Goal: Task Accomplishment & Management: Use online tool/utility

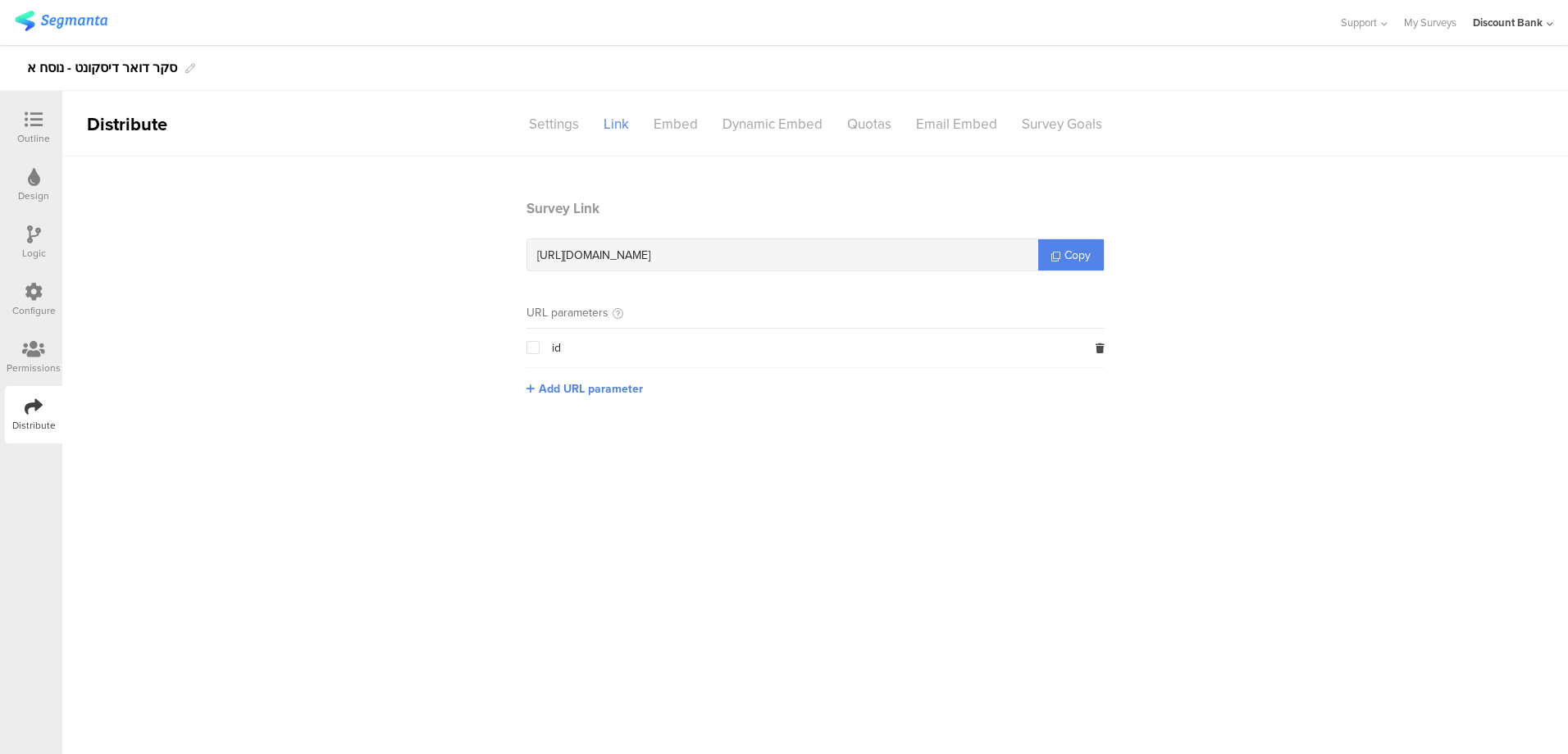
click at [61, 17] on img at bounding box center [62, 21] width 93 height 20
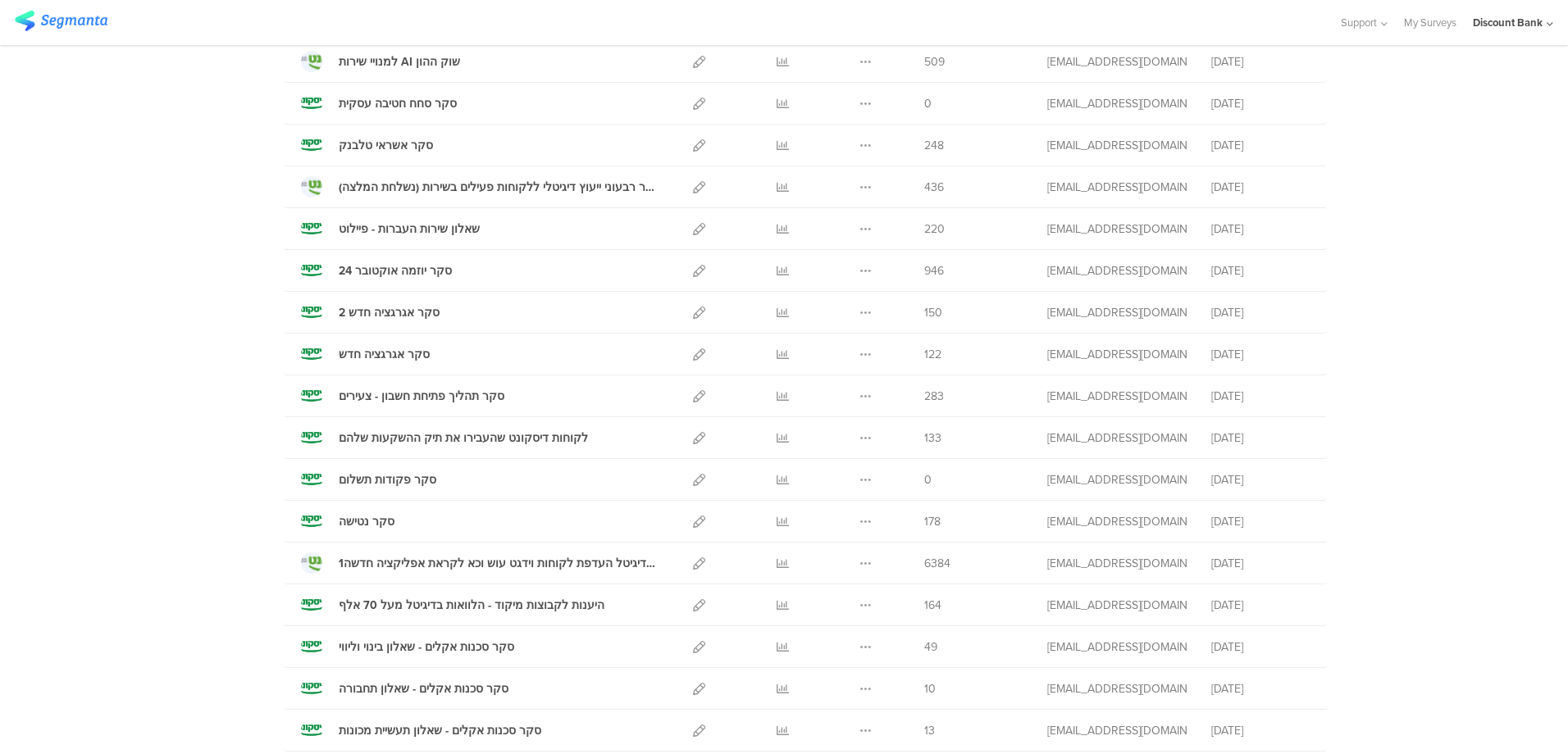
scroll to position [1728, 0]
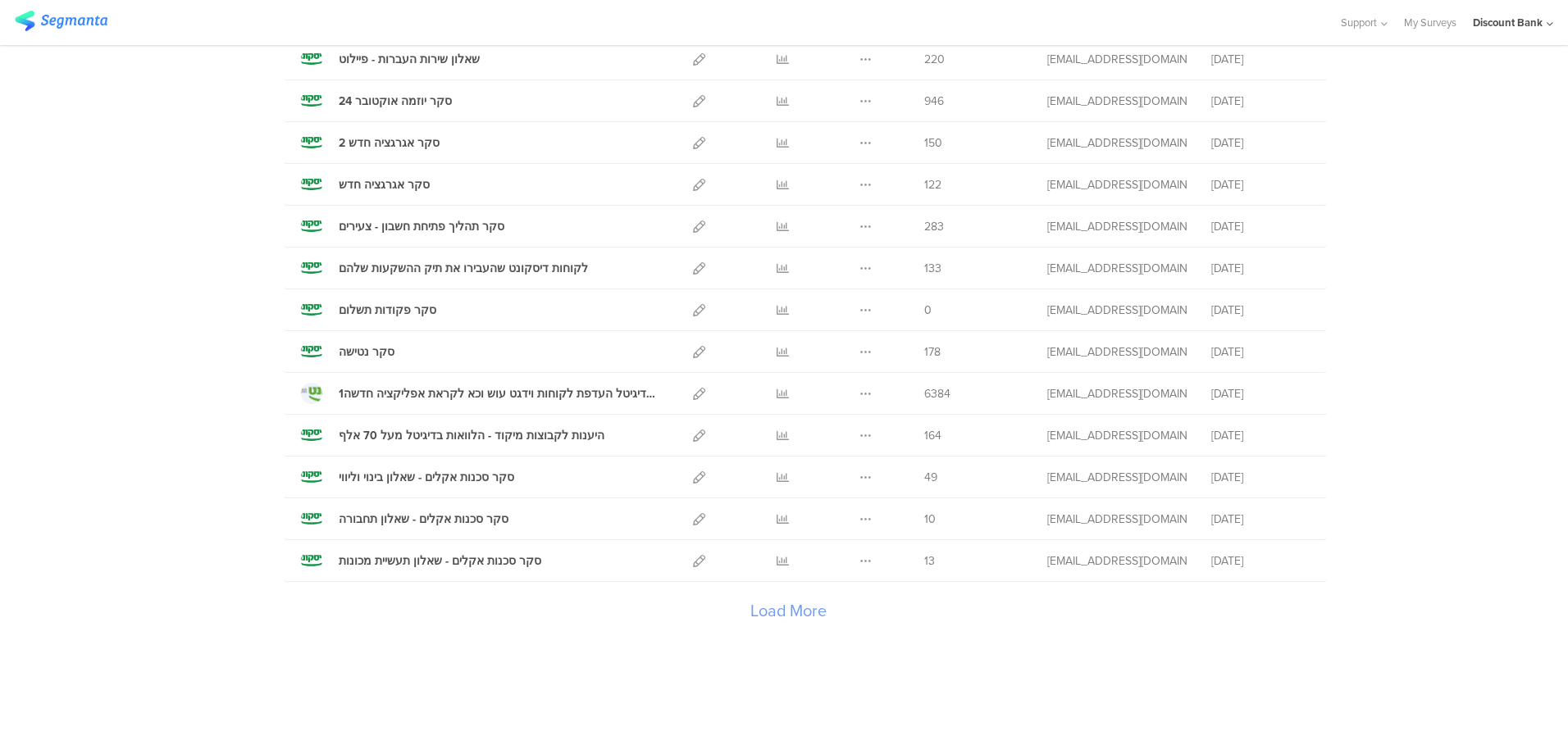
click at [777, 525] on icon at bounding box center [783, 519] width 13 height 13
click at [789, 607] on div "Load More" at bounding box center [788, 615] width 1009 height 66
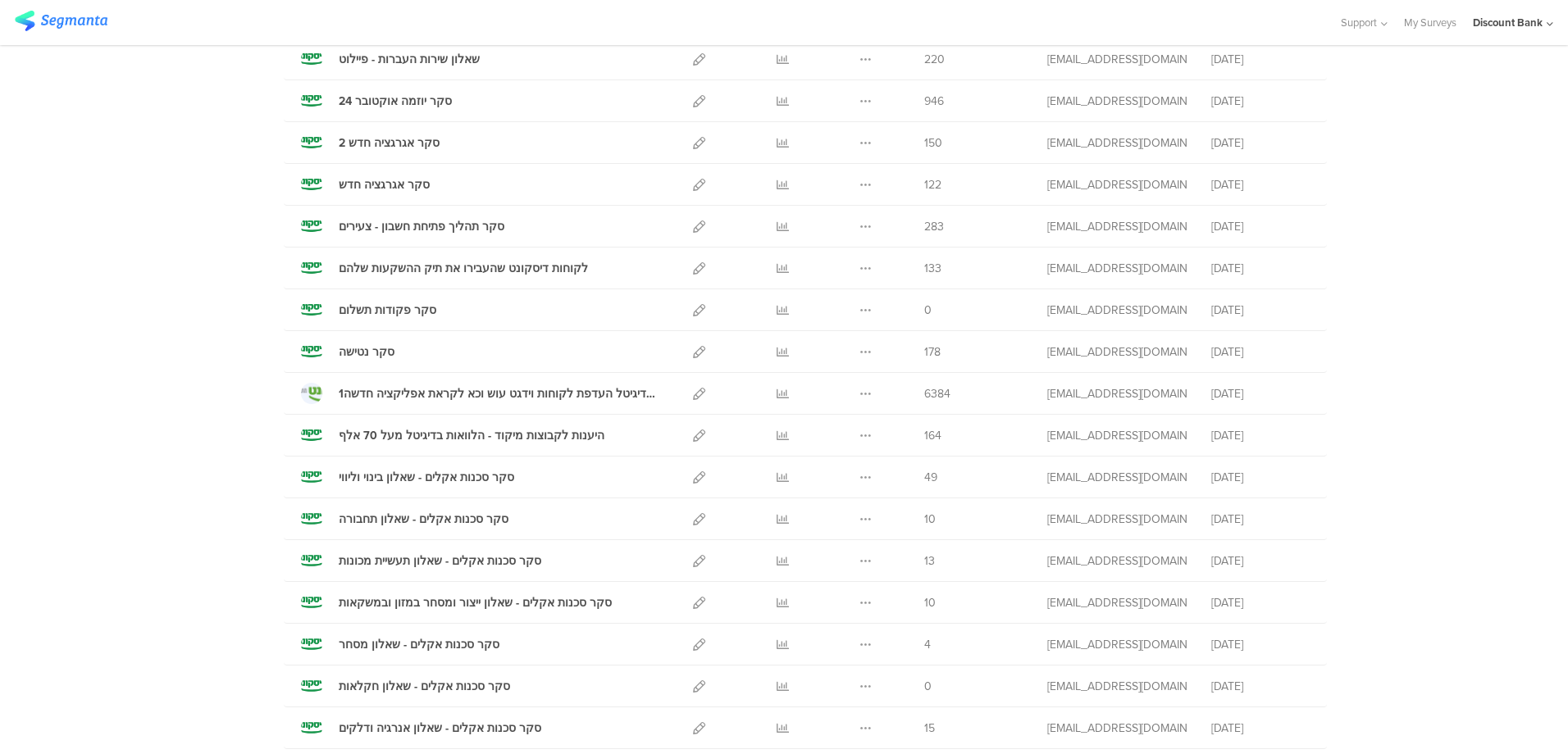
scroll to position [1810, 0]
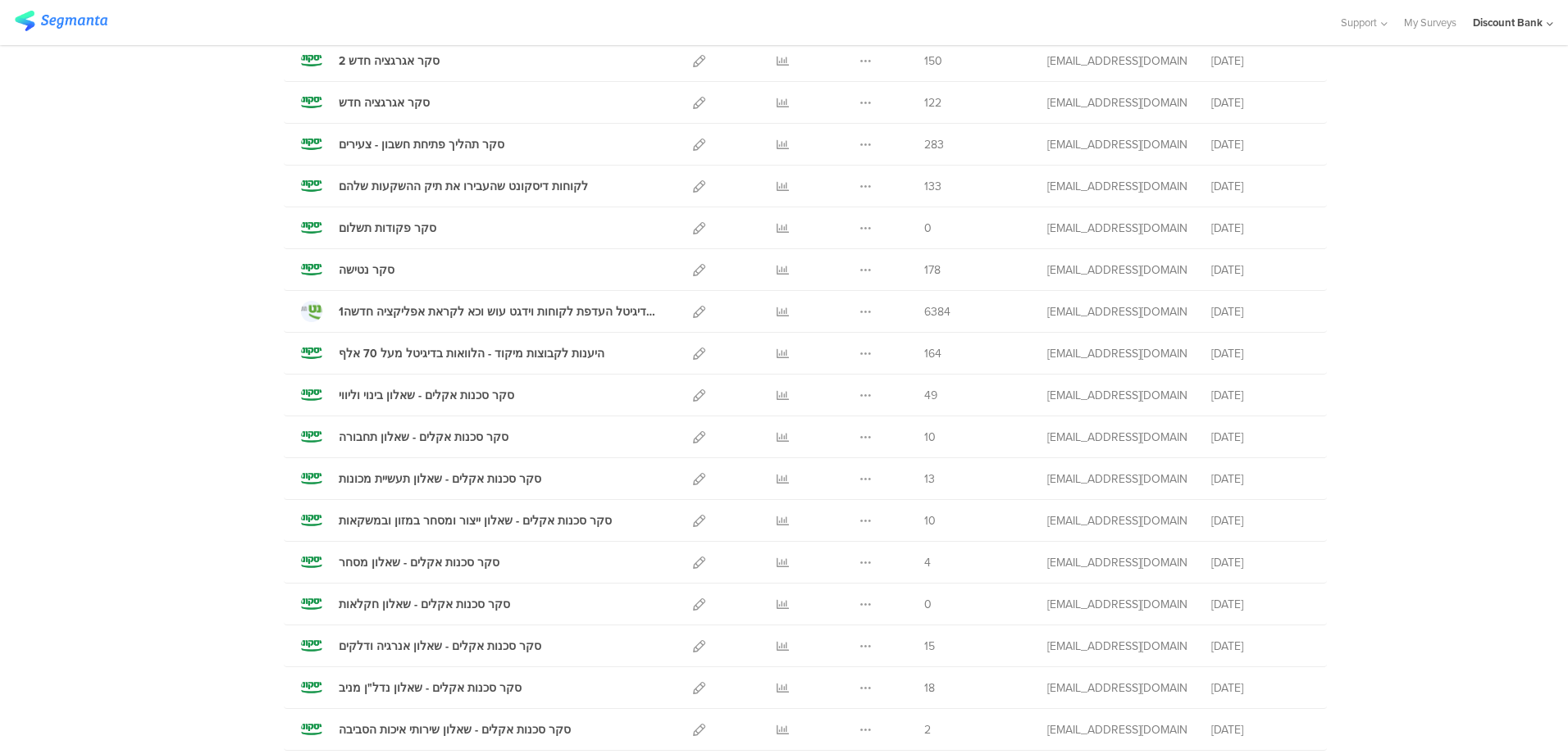
click at [777, 647] on icon at bounding box center [783, 646] width 13 height 13
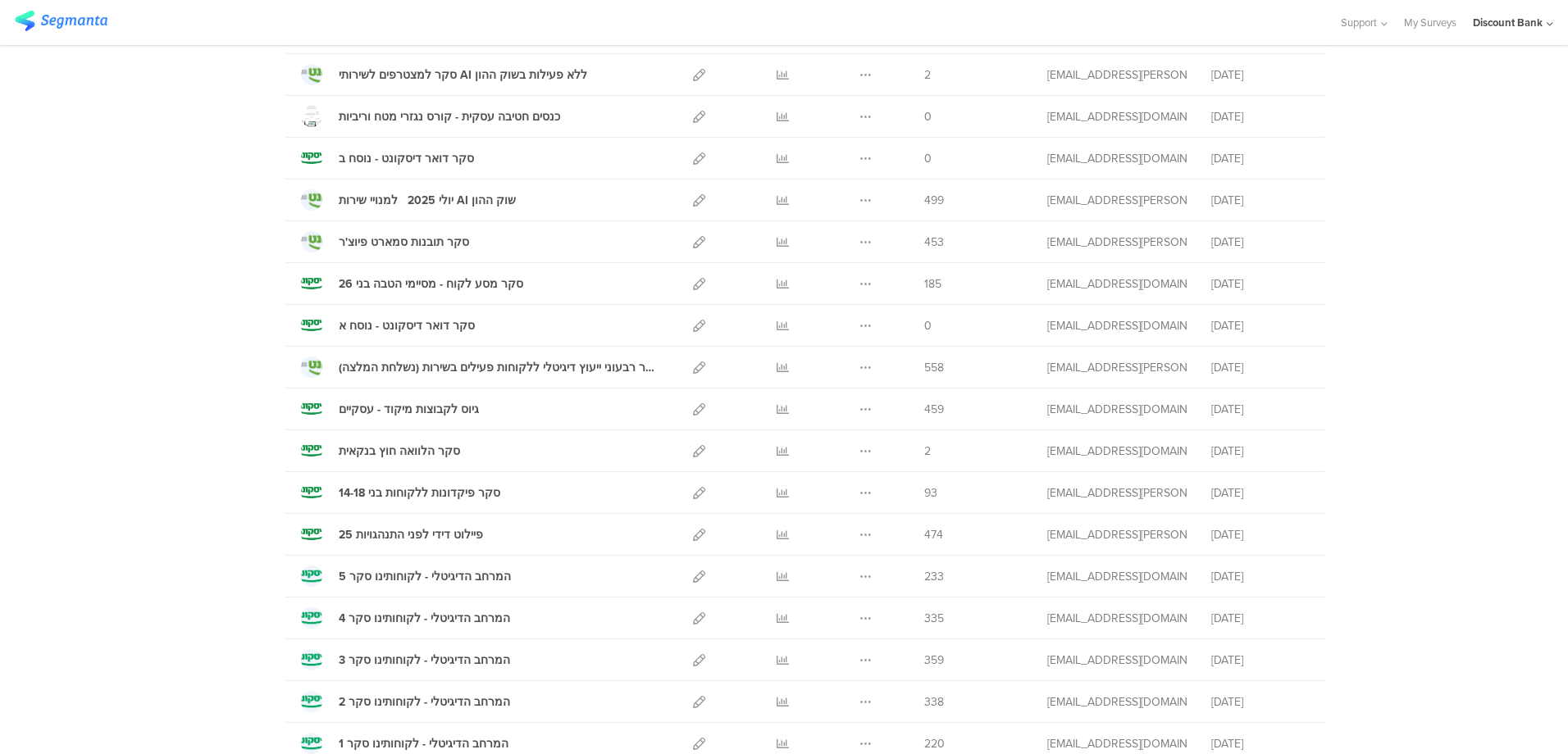
scroll to position [252, 0]
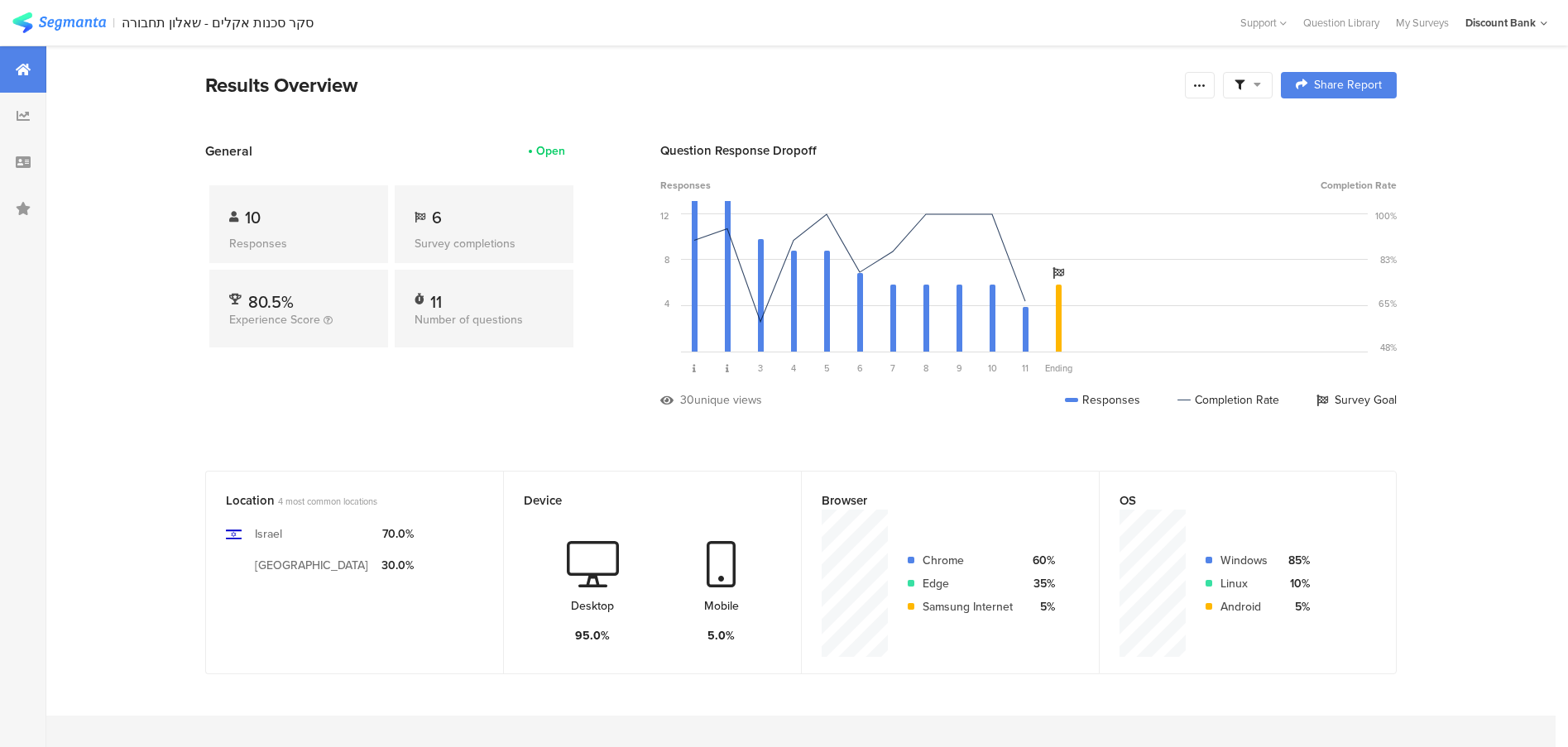
click at [1199, 92] on div at bounding box center [1200, 85] width 30 height 26
click at [1202, 88] on icon at bounding box center [1200, 85] width 14 height 14
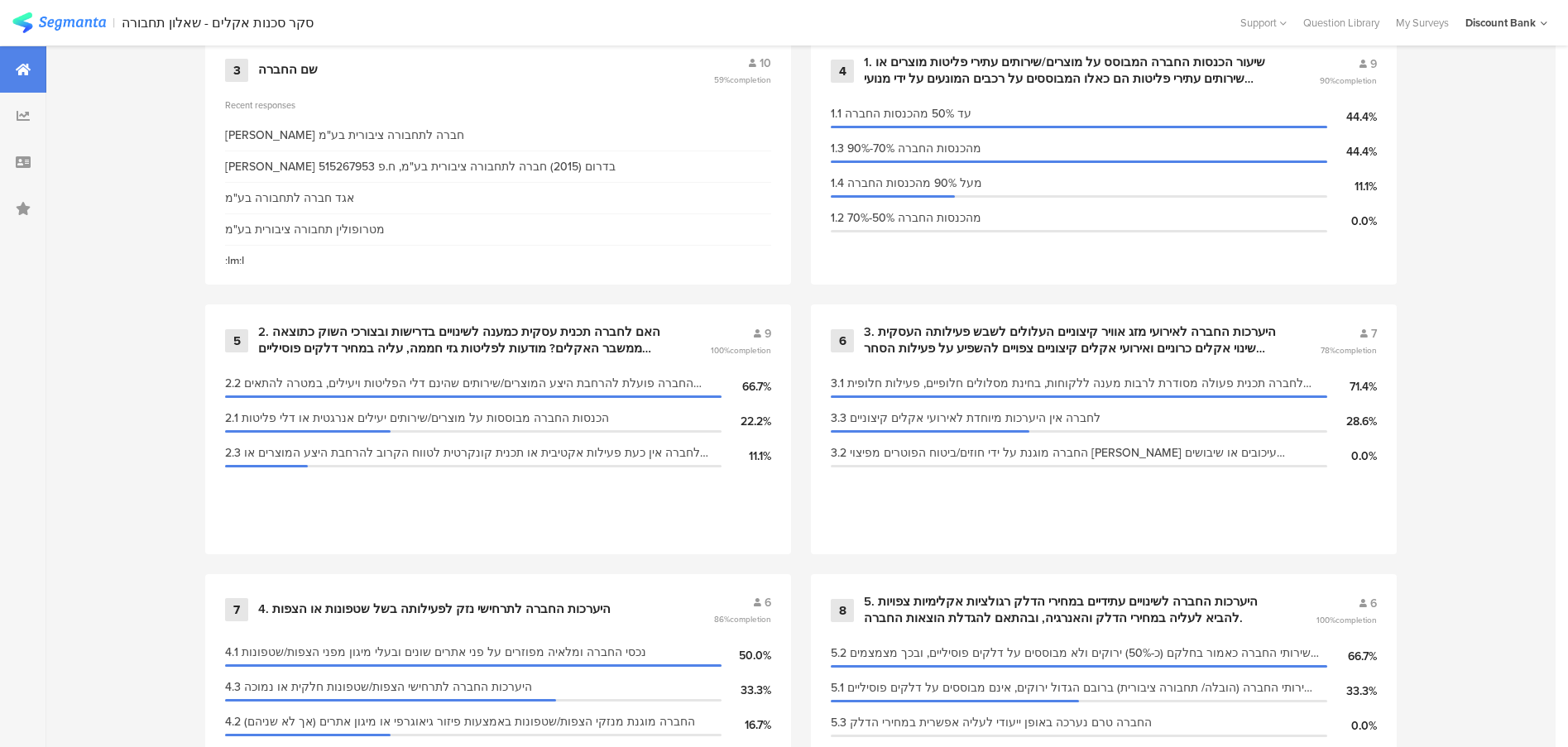
scroll to position [1191, 0]
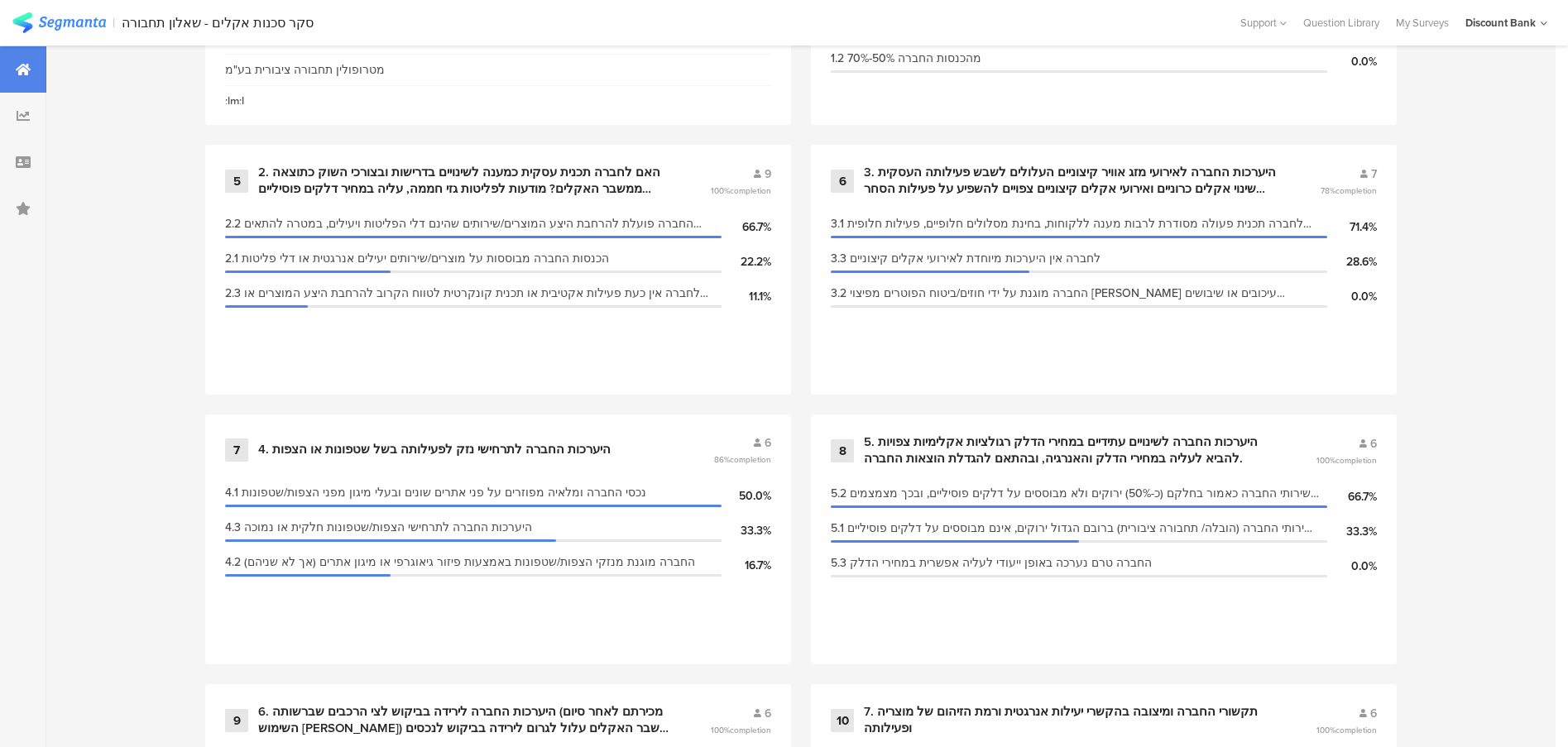
click at [1051, 178] on div "3. היערכות החברה לאירועי מזג אוויר קיצוניים העלולים לשבש פעילותה העסקית שינוי א…" at bounding box center [1072, 181] width 417 height 32
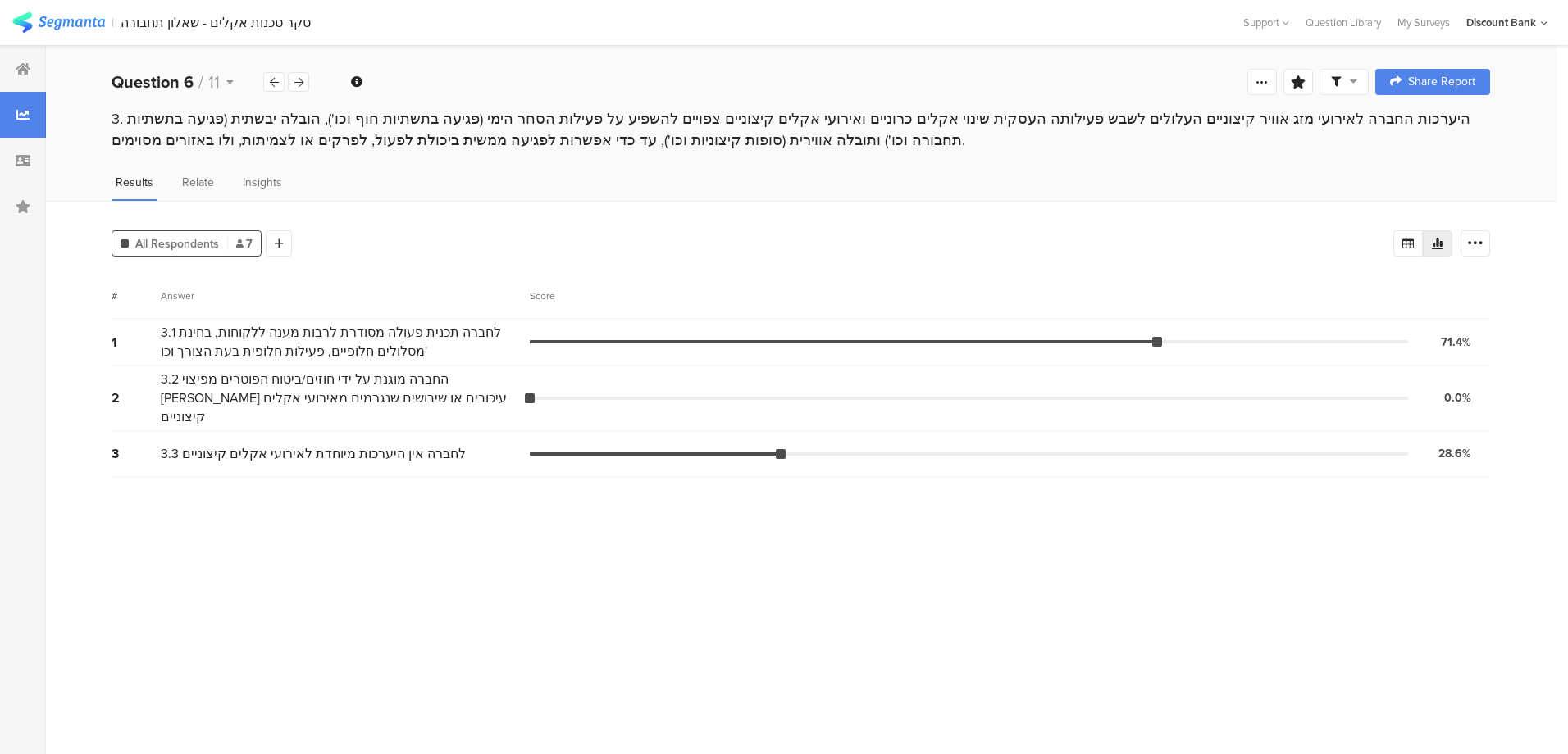
click at [1485, 254] on div at bounding box center [1474, 243] width 29 height 26
click at [1487, 253] on div at bounding box center [1474, 243] width 29 height 26
click at [1357, 88] on span at bounding box center [1344, 83] width 26 height 15
click at [1350, 87] on span at bounding box center [1344, 83] width 26 height 15
click at [1252, 80] on div at bounding box center [1261, 82] width 29 height 26
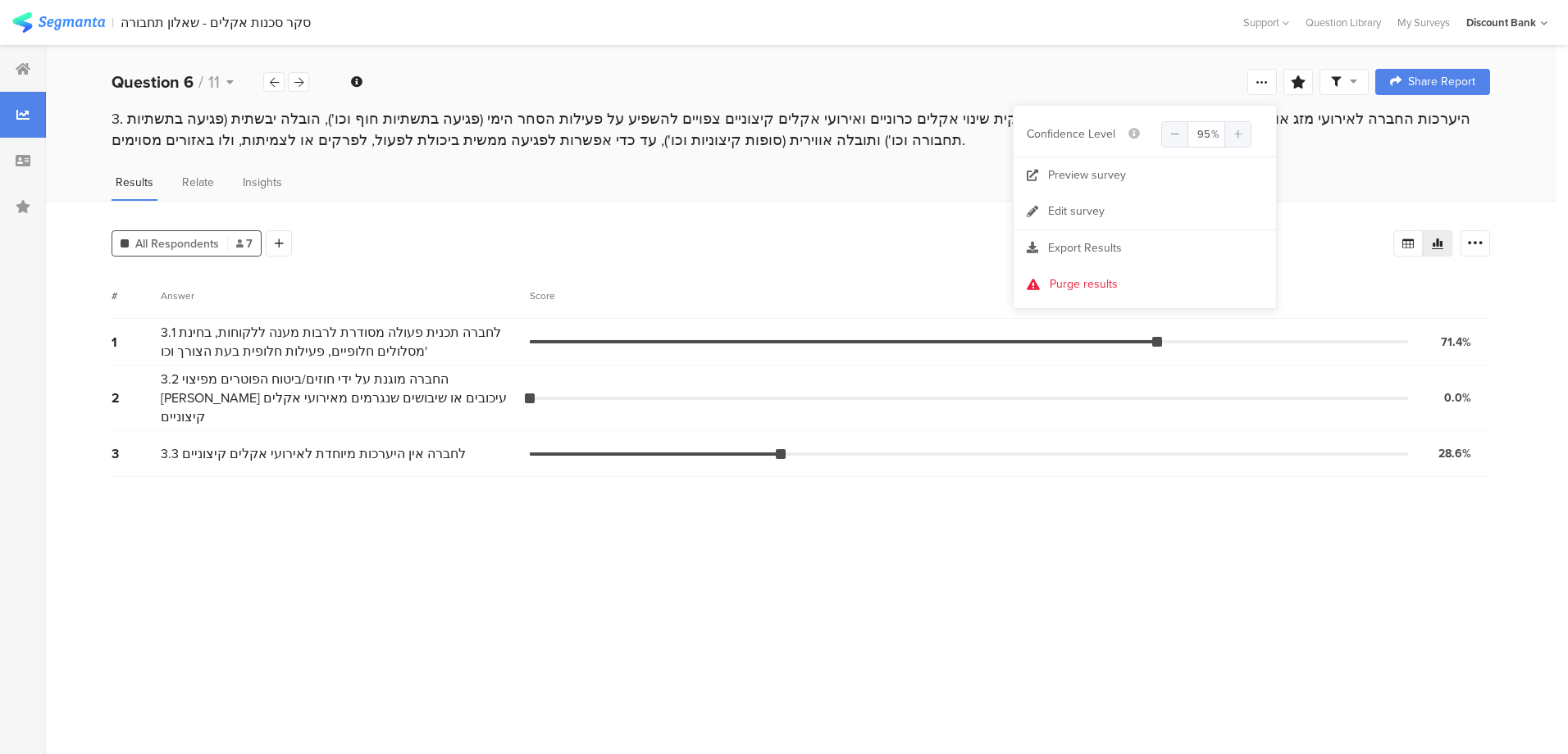
click at [1252, 80] on div at bounding box center [1261, 82] width 29 height 26
click at [264, 242] on div "All Respondents 7 Add Segment" at bounding box center [201, 240] width 180 height 33
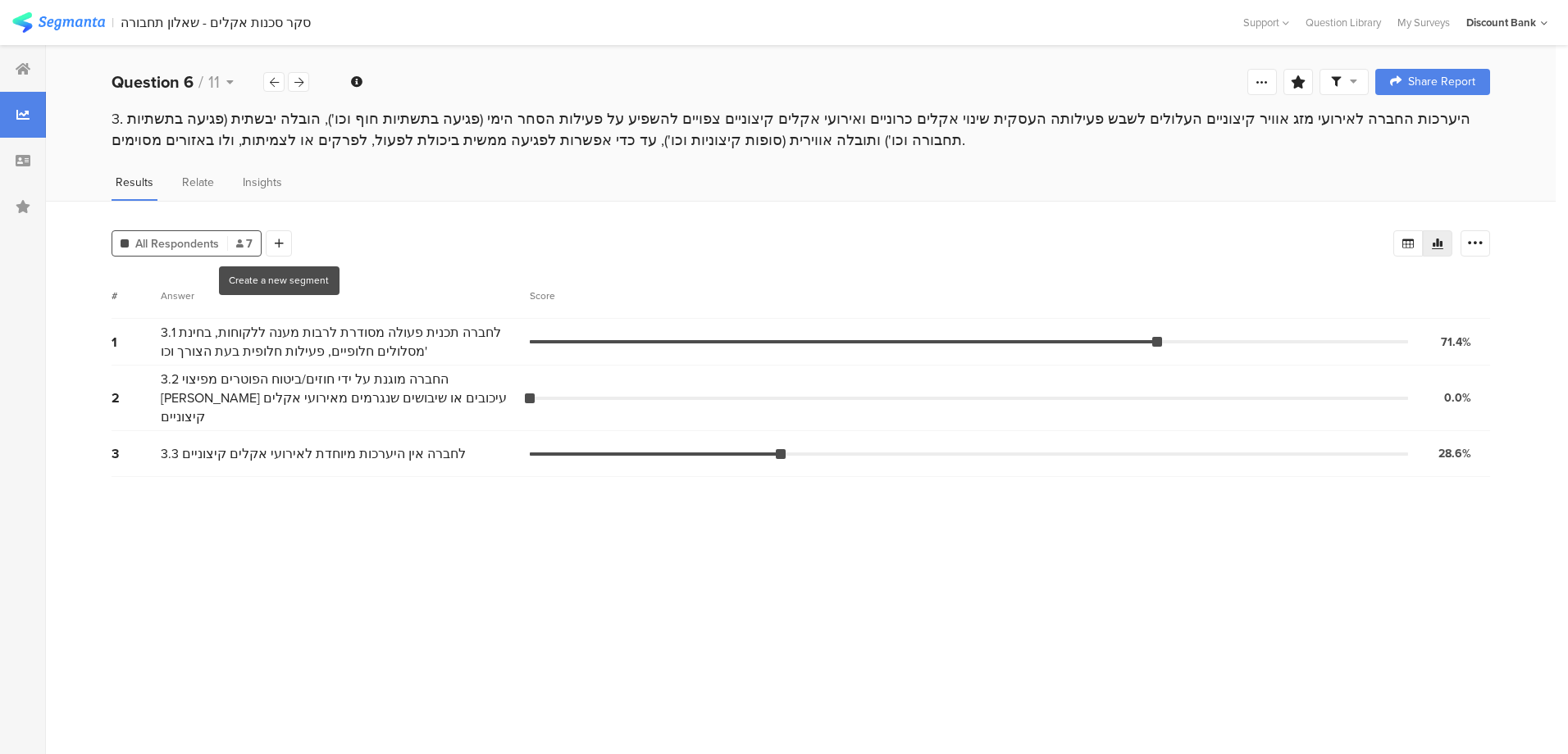
click at [275, 241] on icon at bounding box center [279, 243] width 9 height 12
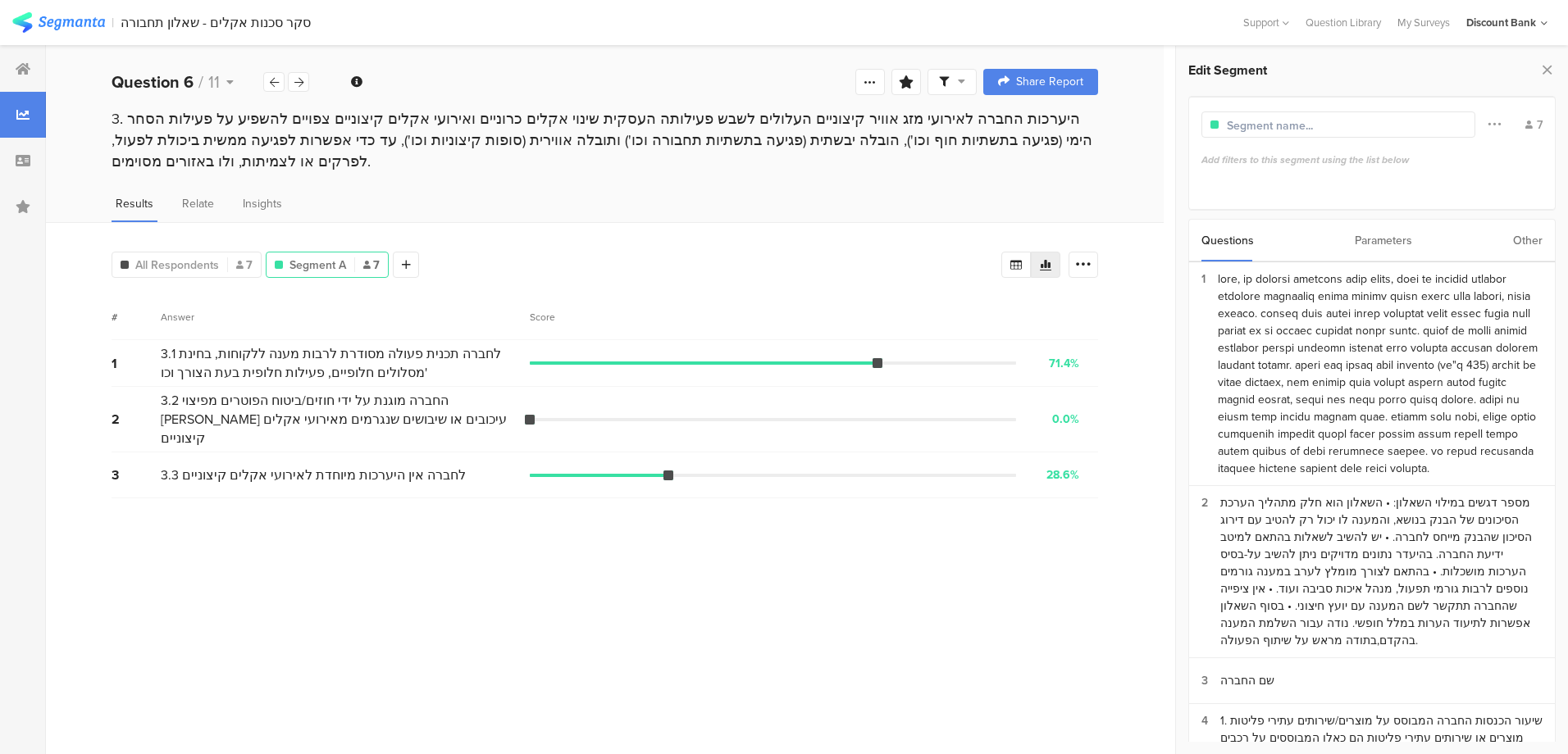
click at [1539, 231] on div "Other" at bounding box center [1528, 241] width 29 height 42
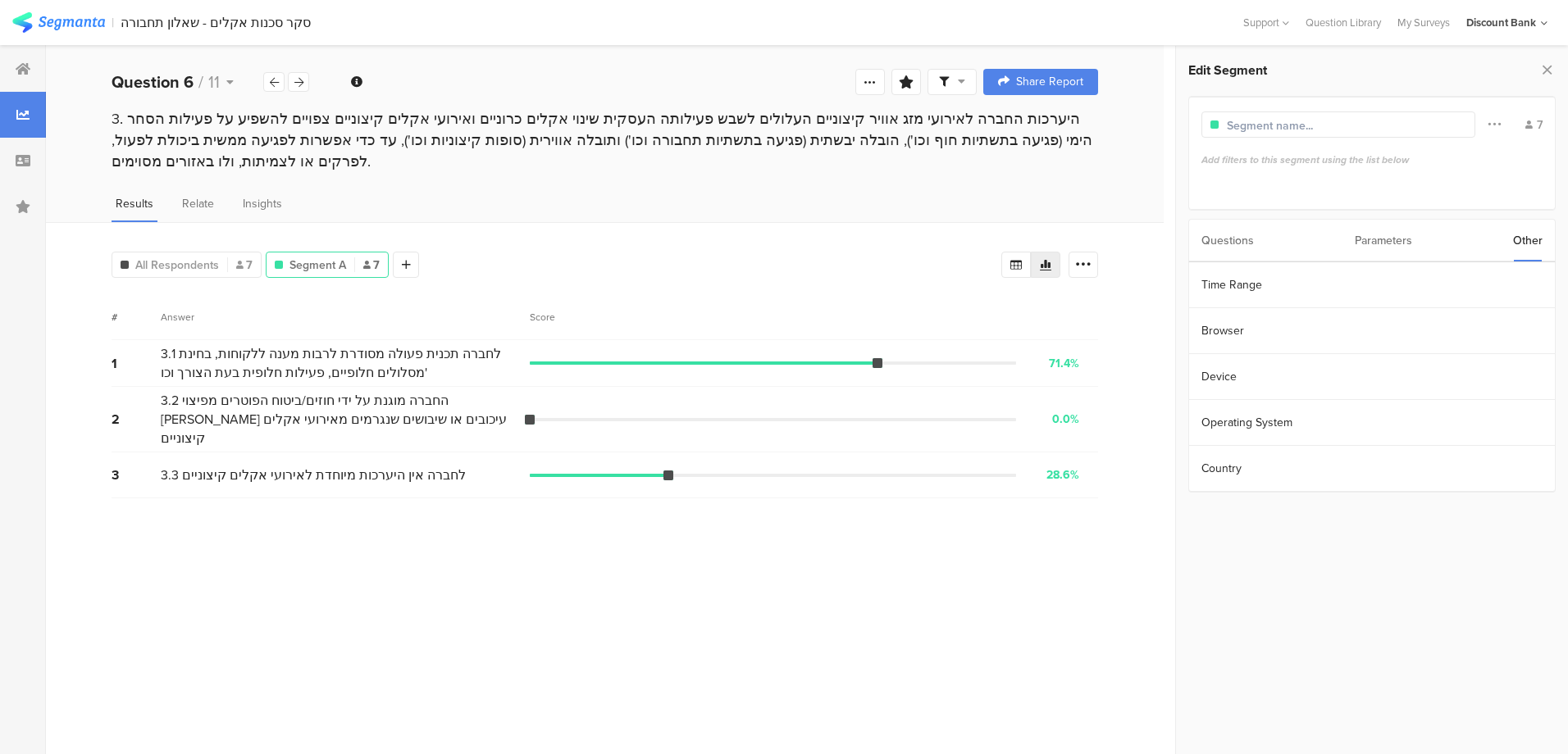
click at [1254, 373] on section "Device" at bounding box center [1372, 377] width 366 height 46
click at [1201, 240] on div "Device Include Respondents" at bounding box center [1372, 238] width 372 height 41
click at [1192, 238] on icon at bounding box center [1192, 238] width 12 height 13
click at [1378, 241] on div "Parameters" at bounding box center [1383, 241] width 57 height 42
click at [1324, 291] on section "id" at bounding box center [1372, 285] width 366 height 46
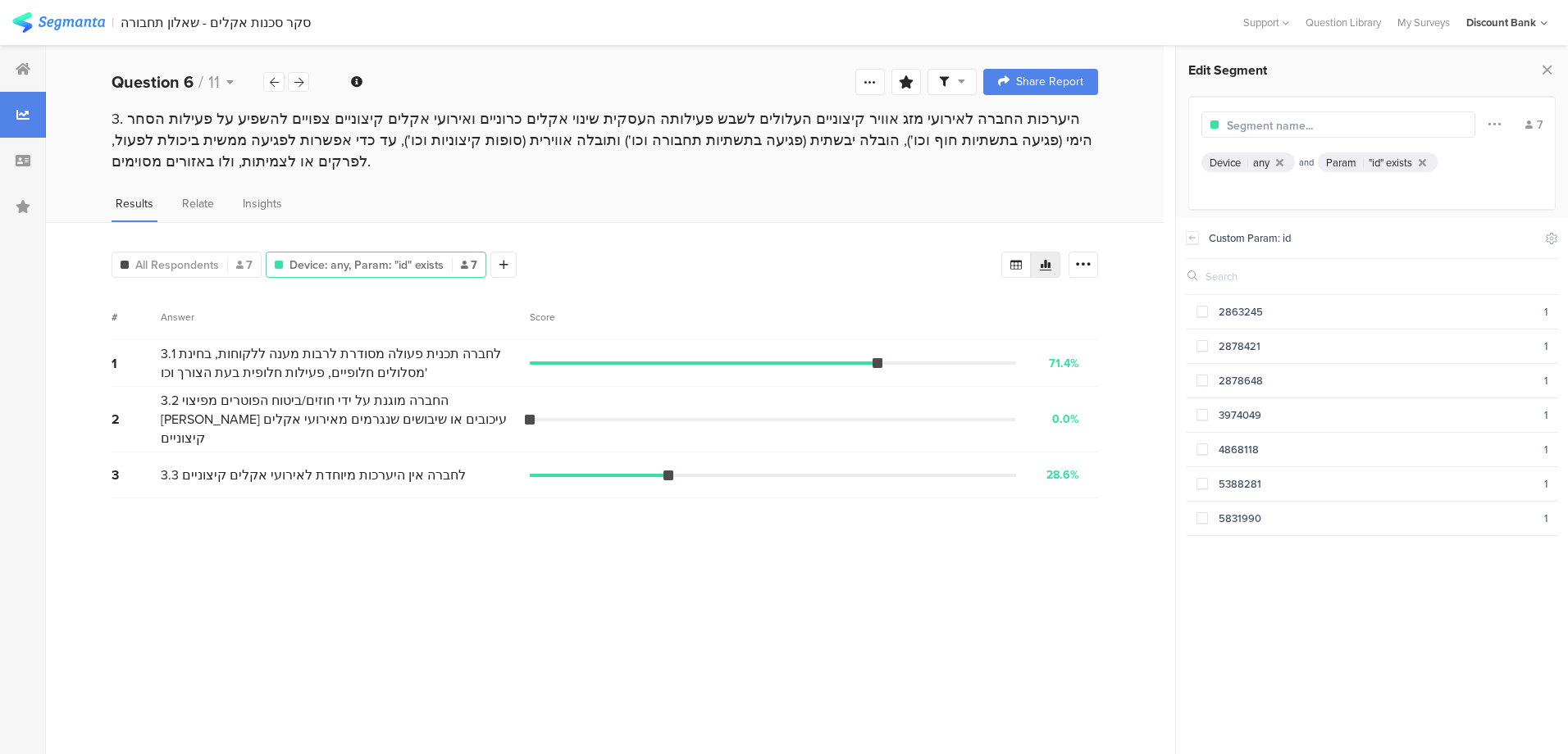
click at [1310, 314] on div "2863245" at bounding box center [1376, 312] width 336 height 15
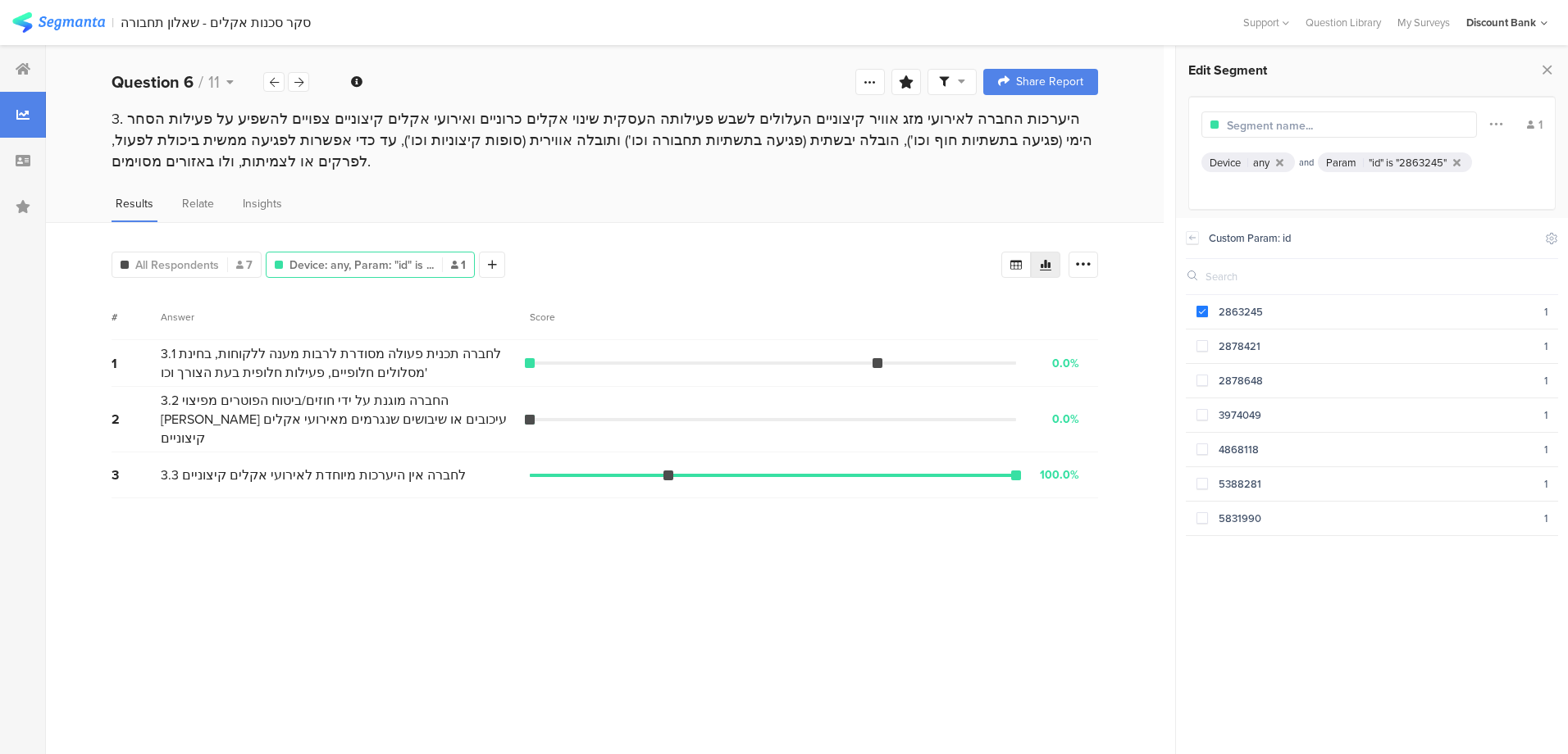
click at [1328, 350] on div "2878421" at bounding box center [1376, 346] width 336 height 15
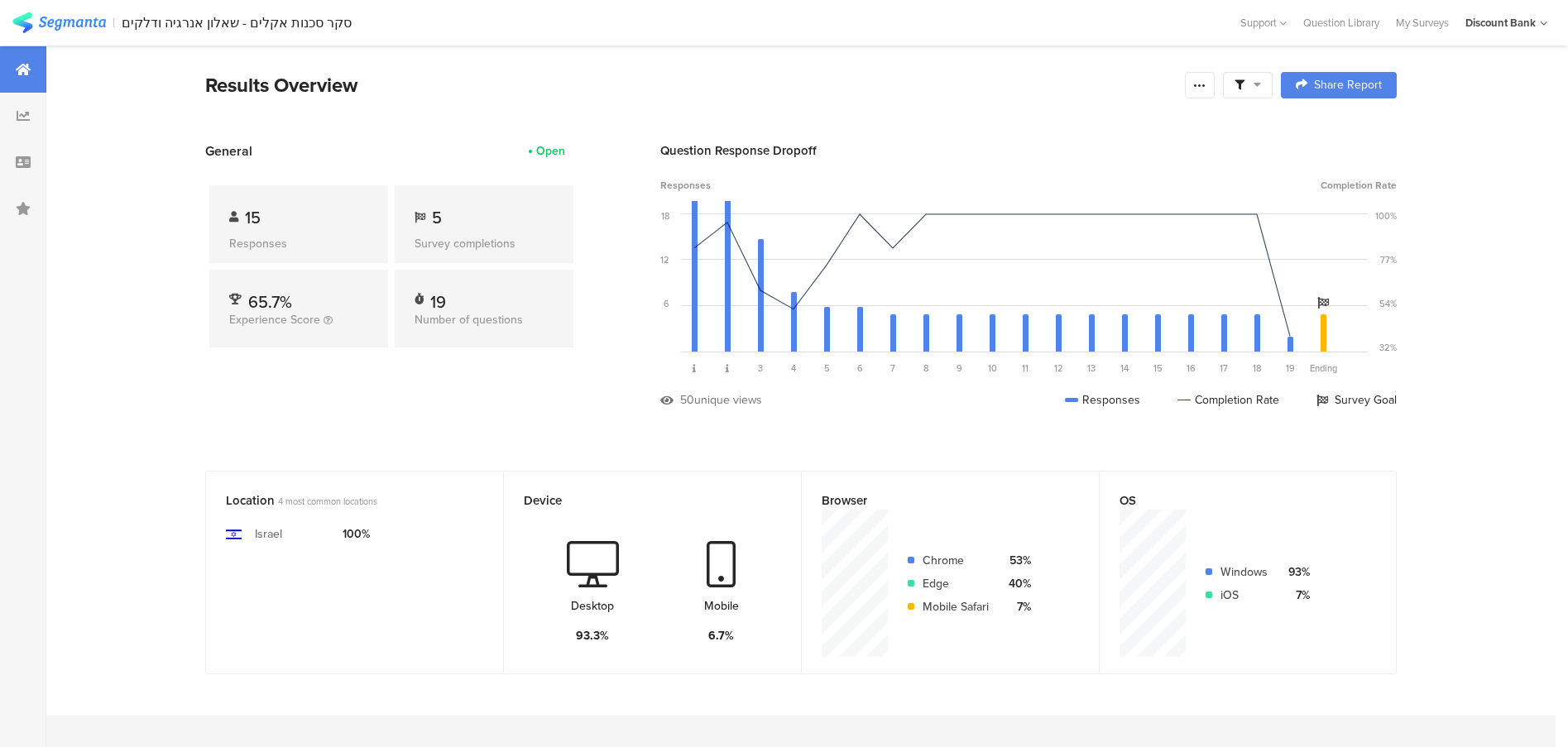
click at [1202, 89] on icon at bounding box center [1200, 85] width 14 height 14
click at [1090, 262] on section "Export Results" at bounding box center [1088, 252] width 264 height 37
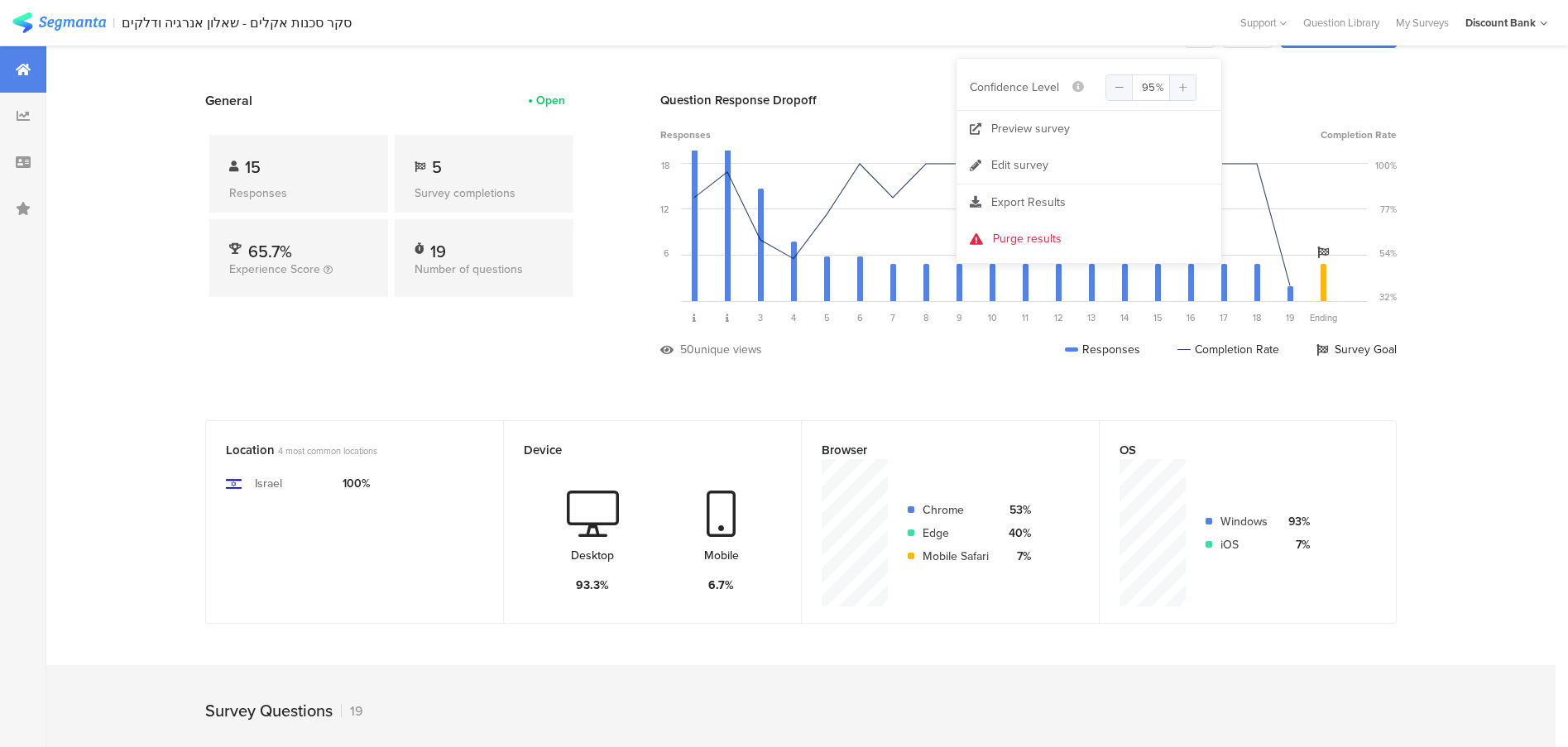
click at [1034, 205] on span "Export Results" at bounding box center [1029, 202] width 75 height 17
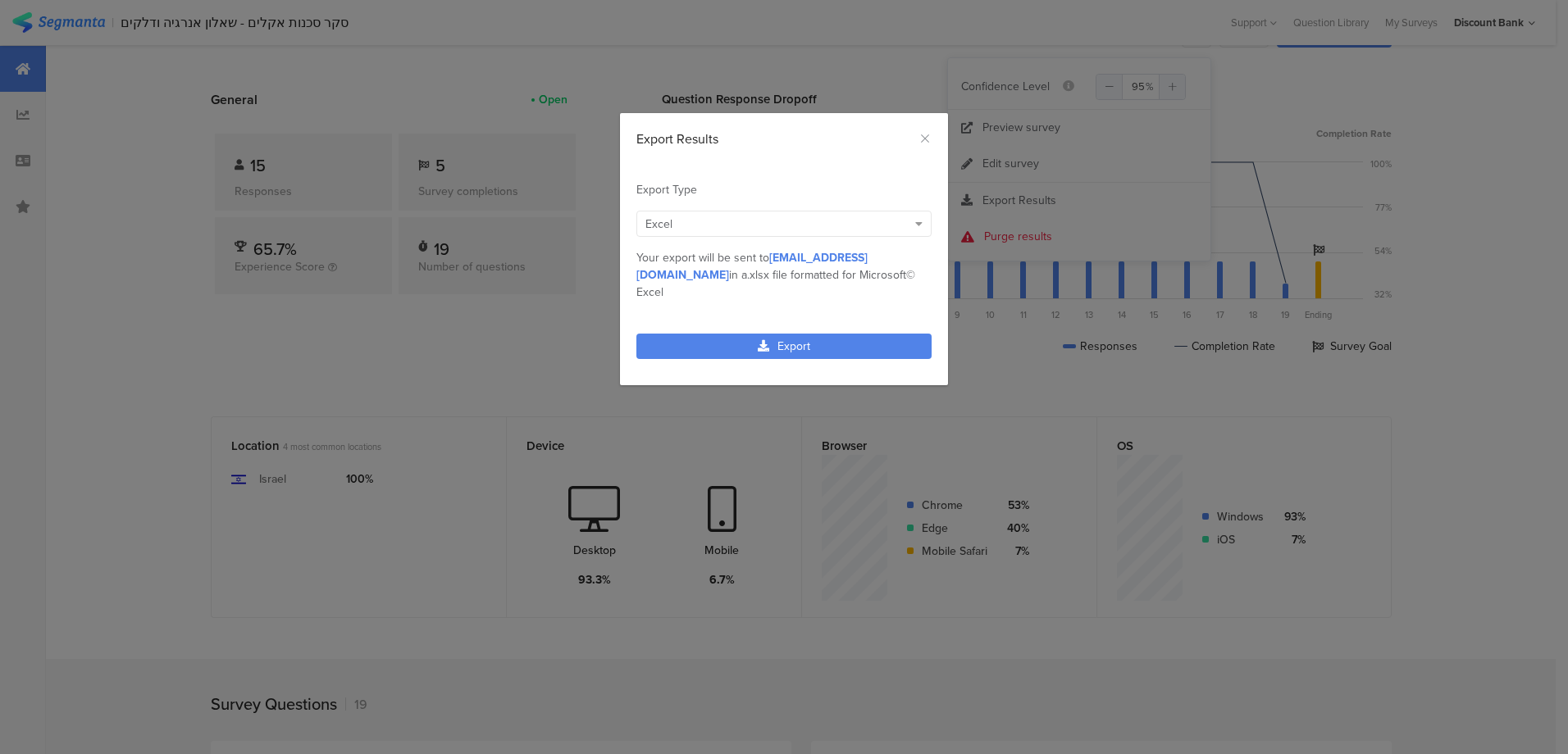
click at [818, 334] on link "Export" at bounding box center [784, 346] width 295 height 25
